Goal: Information Seeking & Learning: Learn about a topic

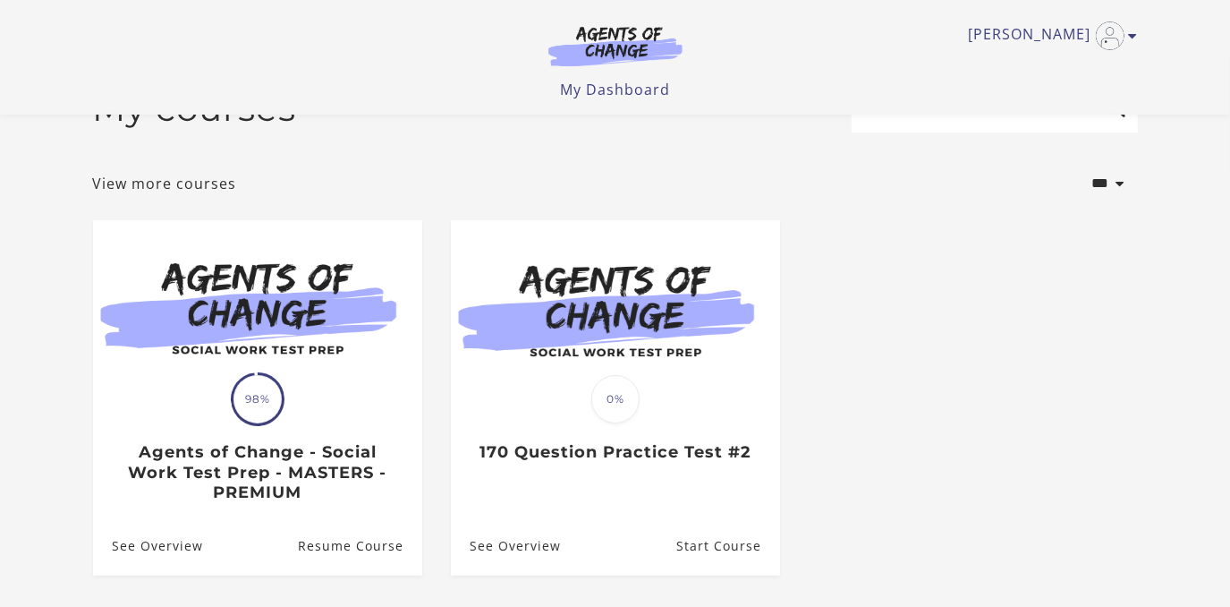
click at [1212, 170] on section "**********" at bounding box center [615, 344] width 1230 height 576
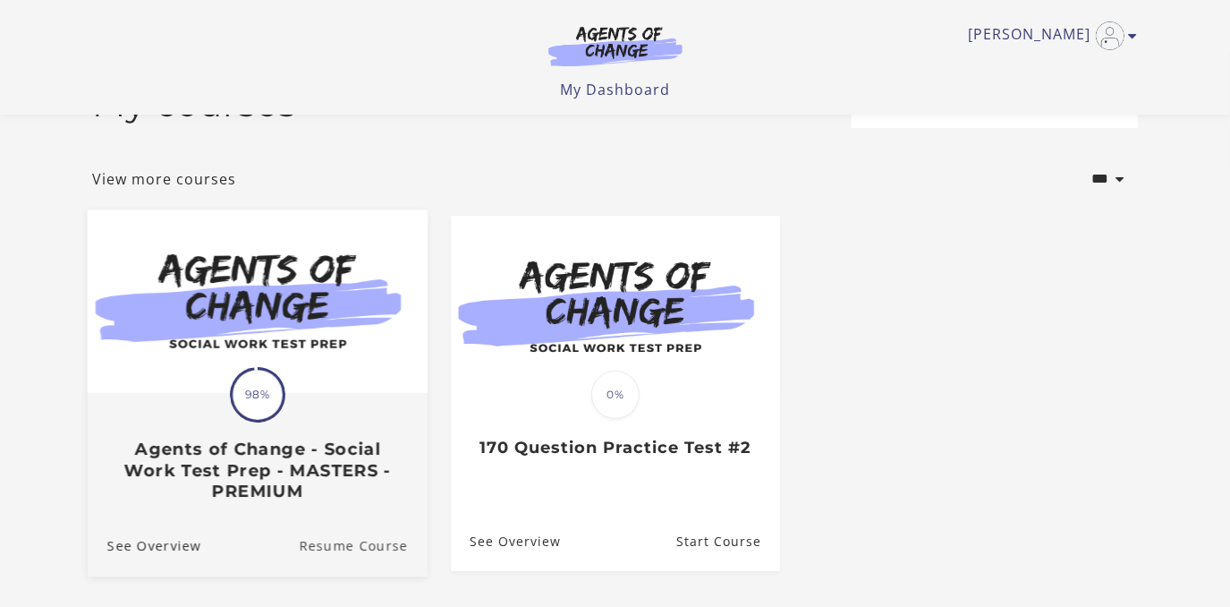
click at [369, 542] on link "Resume Course" at bounding box center [363, 546] width 129 height 60
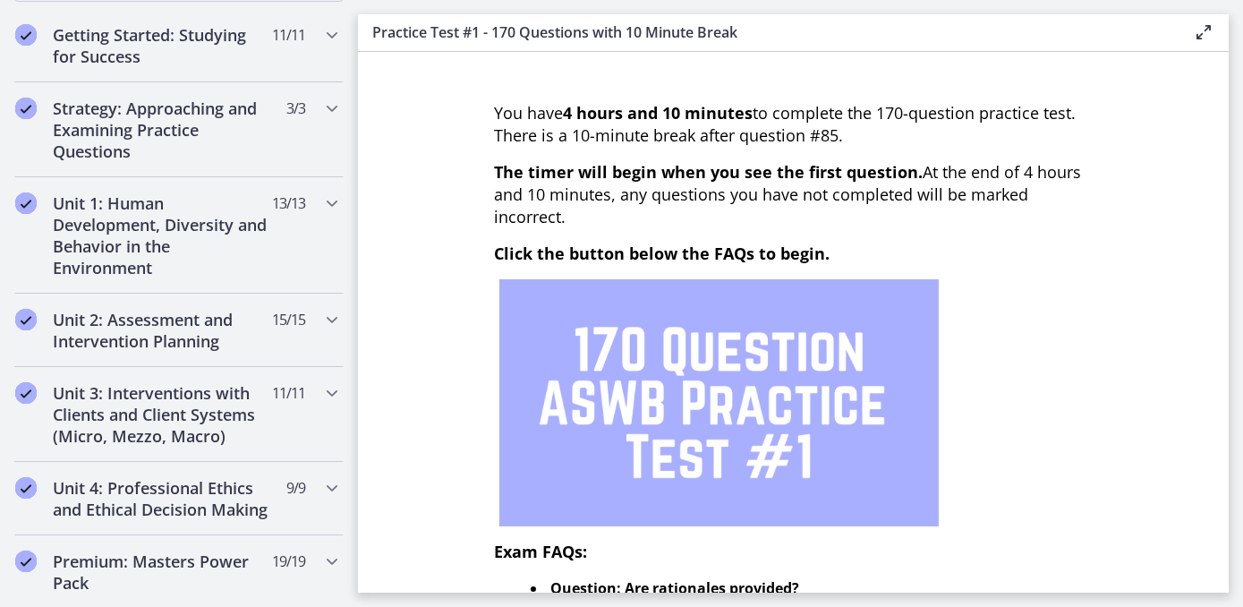
scroll to position [328, 0]
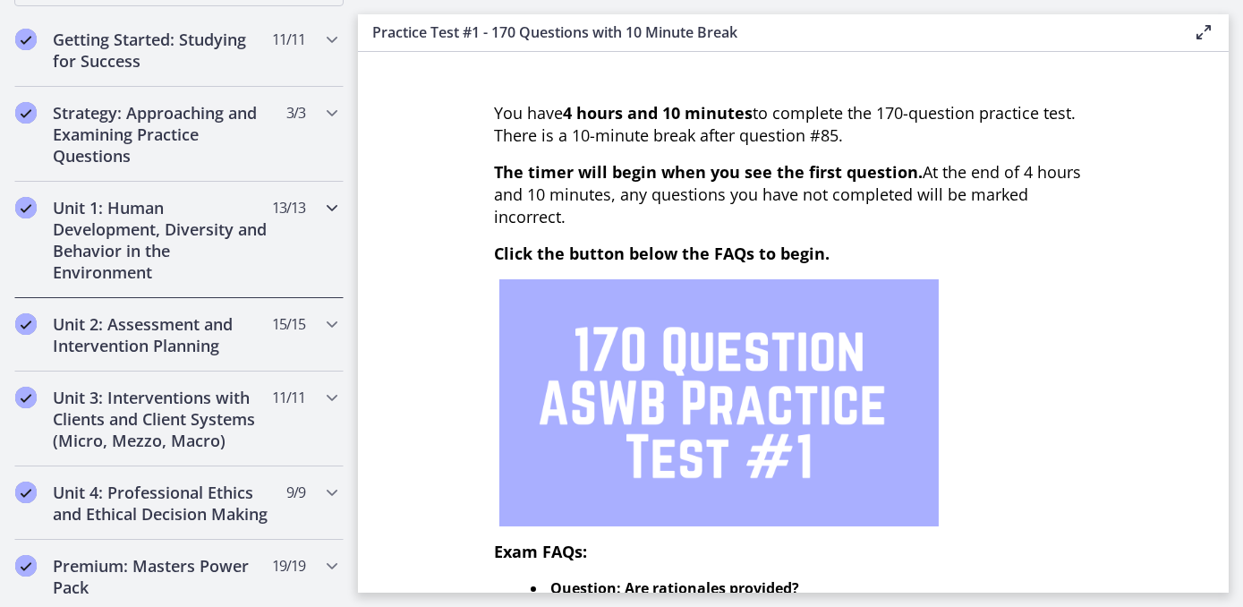
click at [188, 276] on h2 "Unit 1: Human Development, Diversity and Behavior in the Environment" at bounding box center [162, 240] width 218 height 86
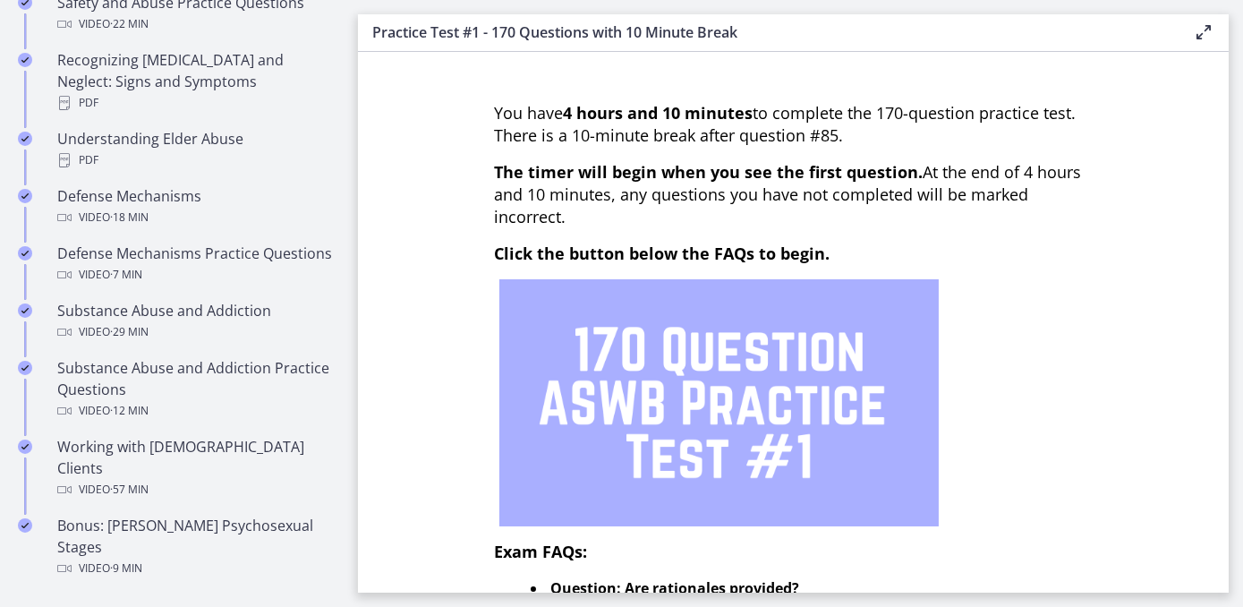
scroll to position [988, 0]
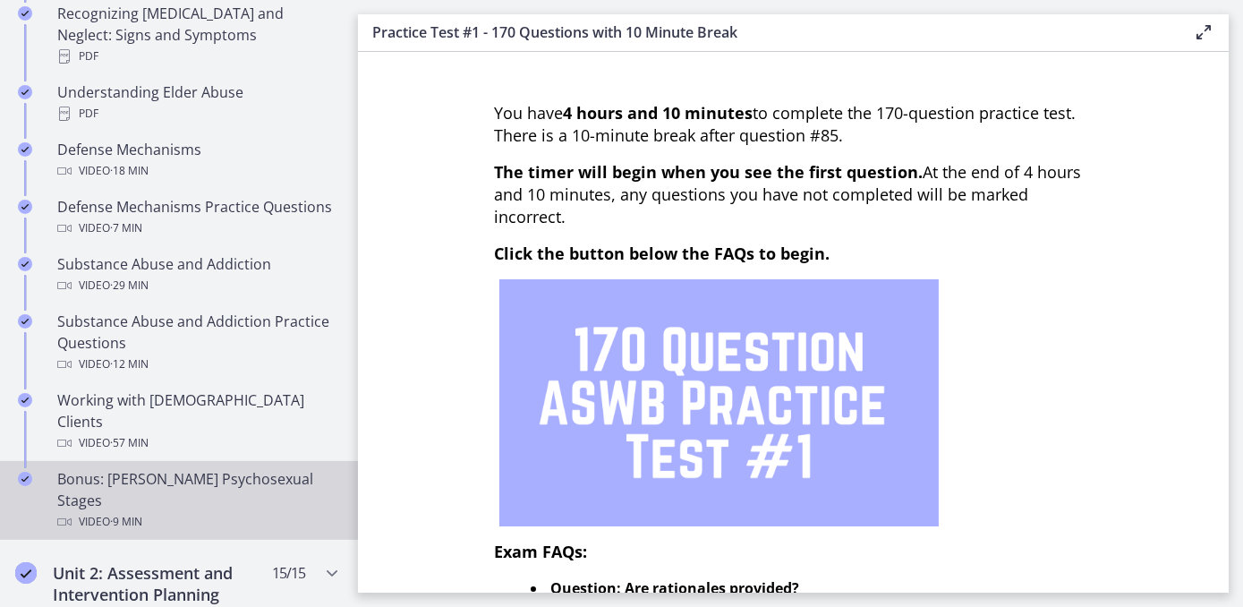
click at [160, 511] on div "Video · 9 min" at bounding box center [196, 521] width 279 height 21
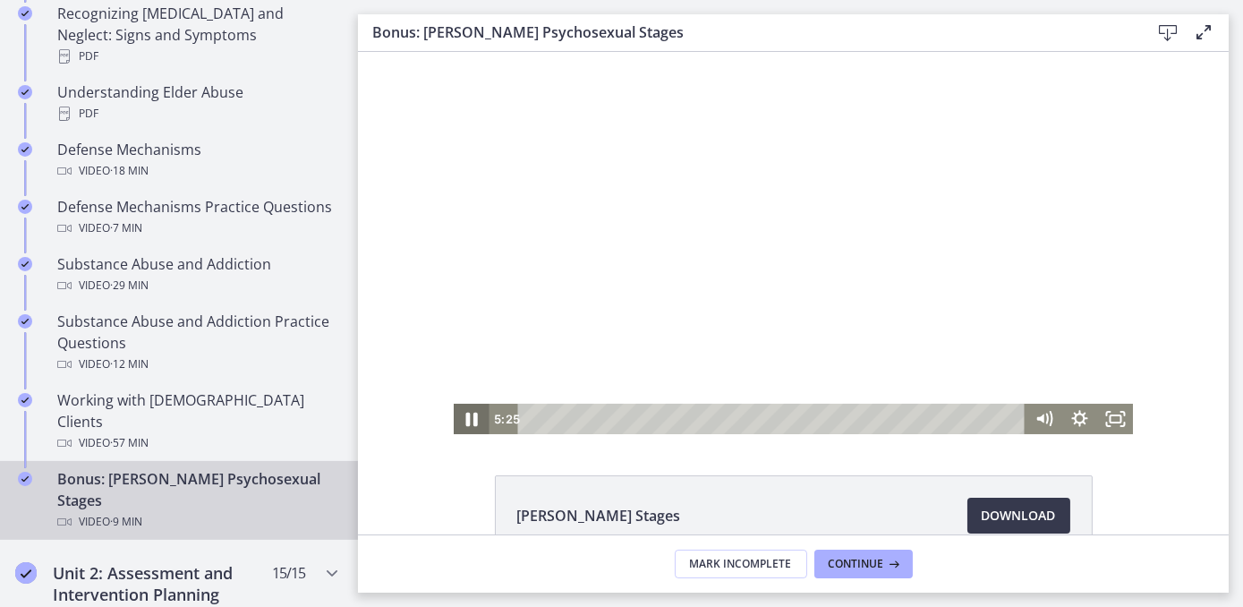
click at [462, 413] on icon "Pause" at bounding box center [470, 419] width 43 height 37
click at [467, 413] on icon "Play Video" at bounding box center [472, 419] width 11 height 15
click at [462, 413] on icon "Pause" at bounding box center [470, 419] width 43 height 37
click at [467, 413] on icon "Play Video" at bounding box center [471, 419] width 9 height 13
click at [383, 434] on html "Click for sound @keyframes VOLUME_SMALL_WAVE_FLASH { 0% { opacity: 0; } 33% { o…" at bounding box center [792, 243] width 871 height 382
